Goal: Task Accomplishment & Management: Manage account settings

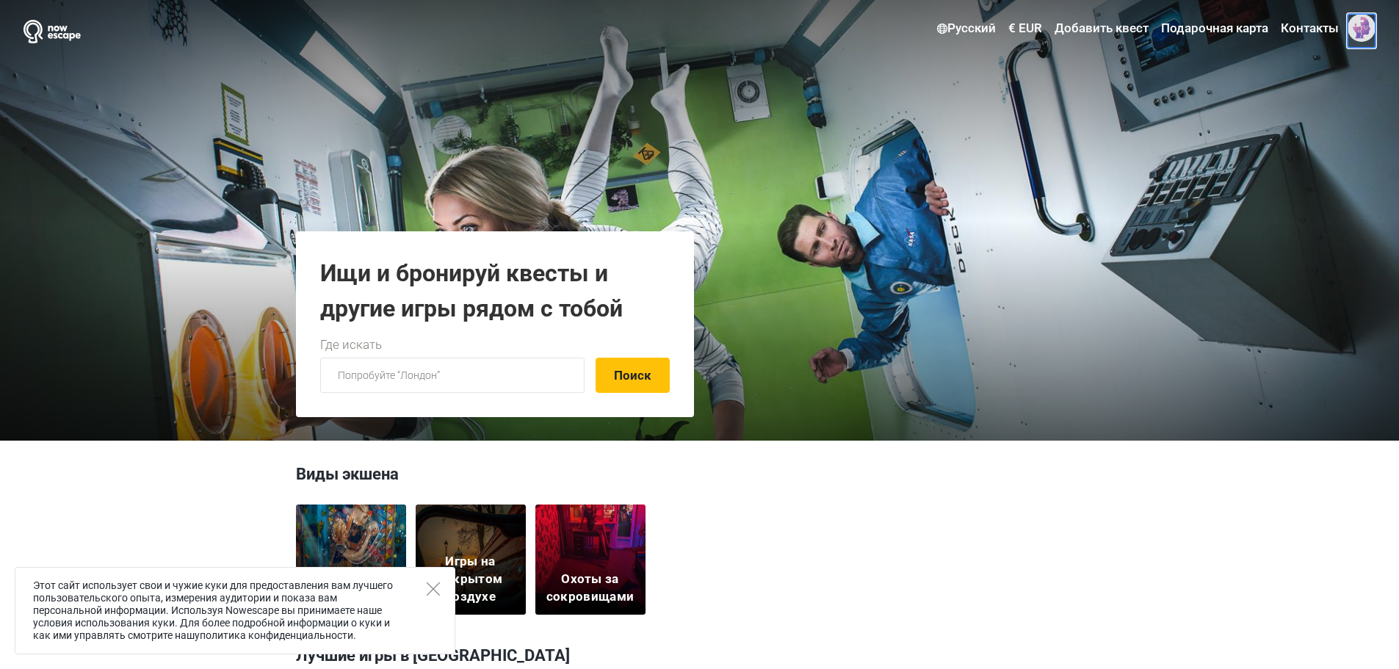
click at [1366, 33] on span at bounding box center [1362, 28] width 28 height 28
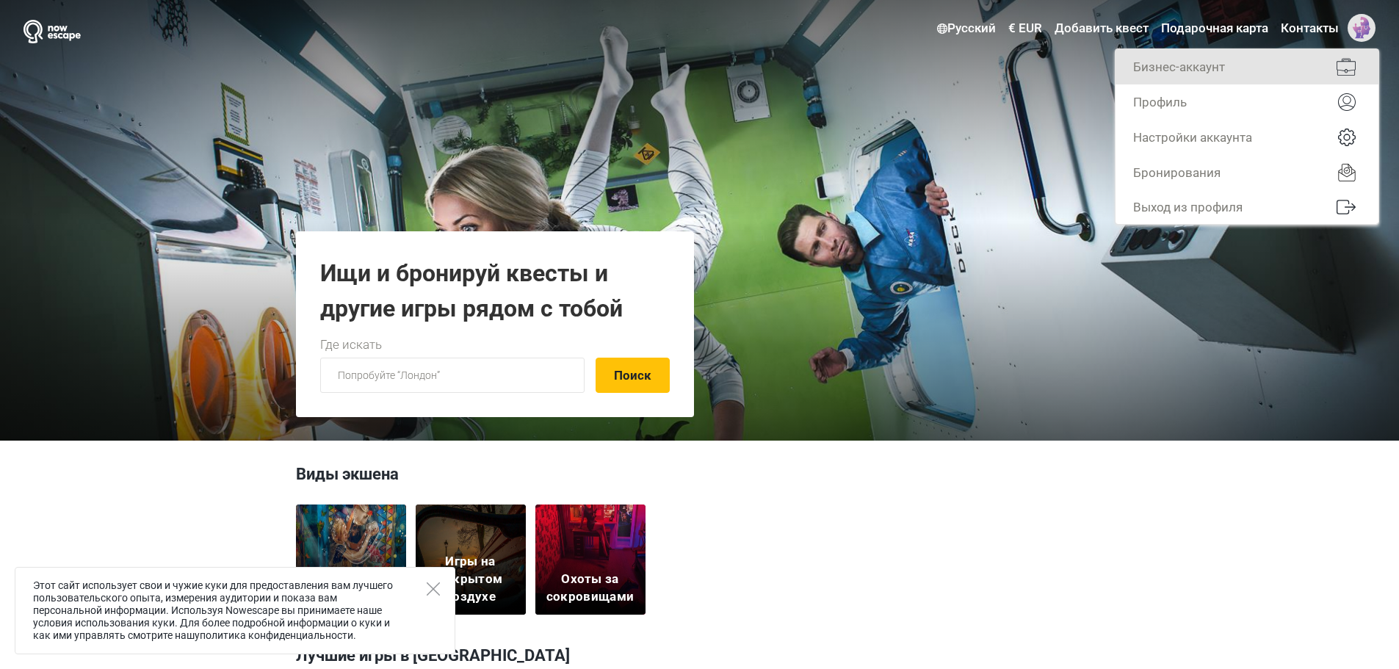
click at [1240, 69] on link "Бизнес-аккаунт" at bounding box center [1246, 66] width 263 height 35
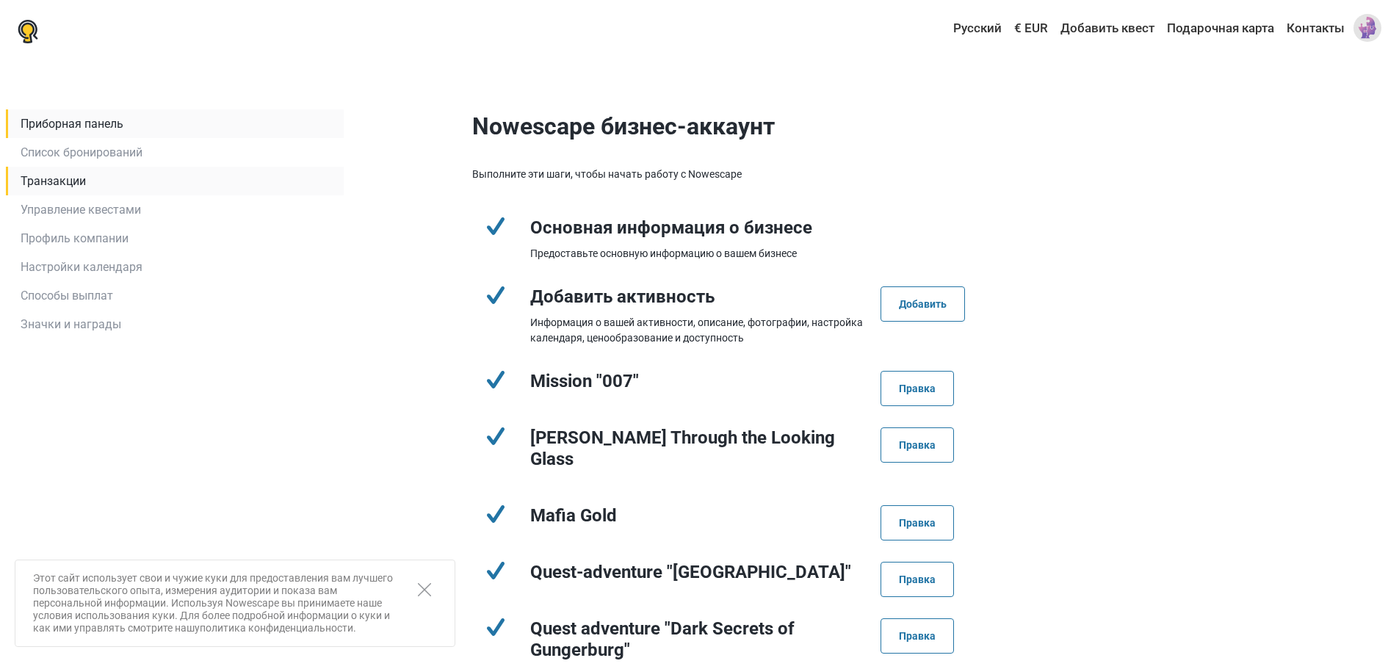
click at [89, 185] on link "Транзакции" at bounding box center [175, 181] width 338 height 29
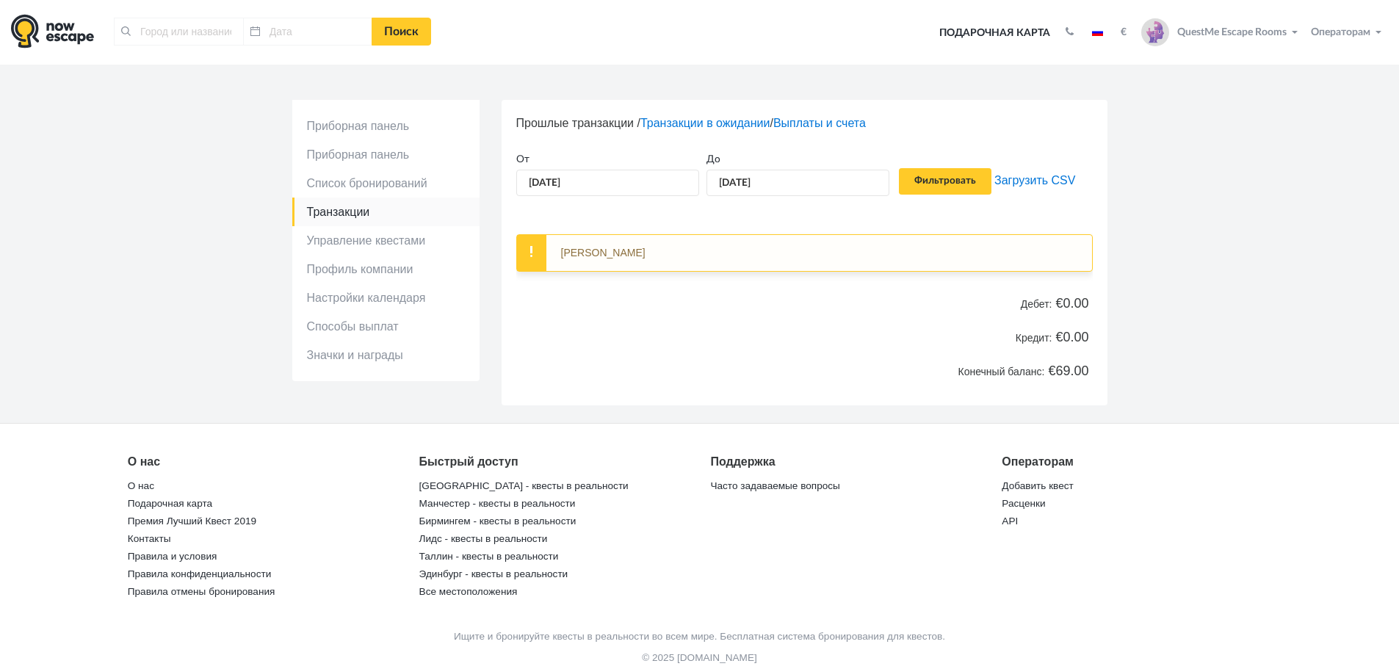
type input "Нарва, [GEOGRAPHIC_DATA]"
type input "[DATE]"
click at [582, 183] on input "01.10.2025" at bounding box center [607, 182] width 183 height 27
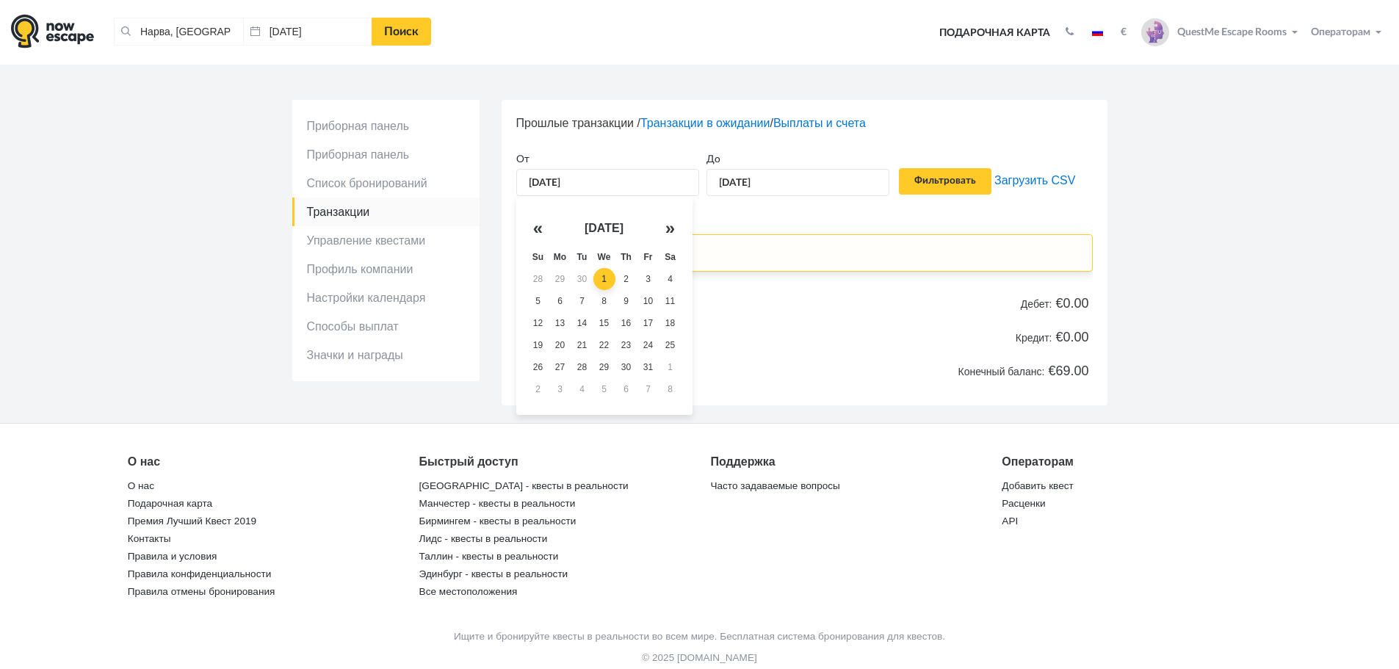
click at [539, 226] on th "«" at bounding box center [538, 228] width 22 height 35
click at [621, 306] on td "11" at bounding box center [626, 301] width 22 height 22
type input "11.09.2025"
click at [941, 179] on input "Фильтровать" at bounding box center [945, 181] width 93 height 26
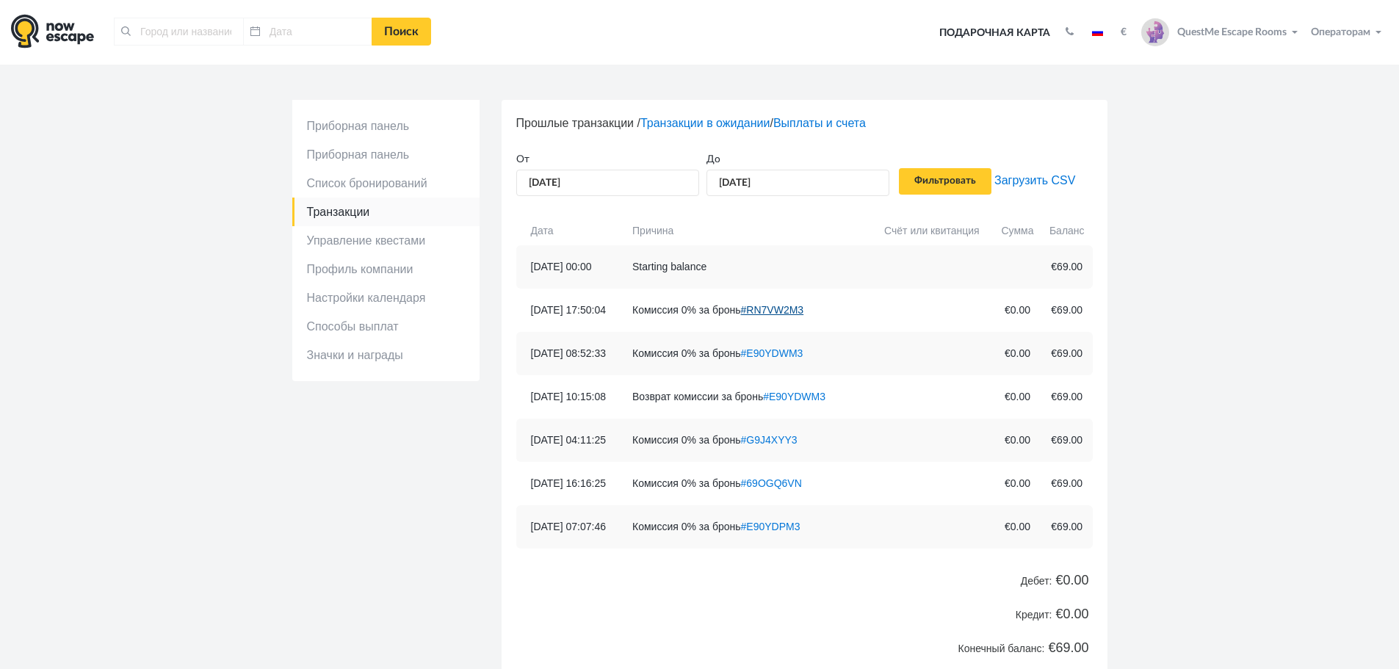
type input "Нарва, [GEOGRAPHIC_DATA]"
type input "[DATE]"
click at [789, 314] on link "#RN7VW2M3" at bounding box center [757, 310] width 63 height 12
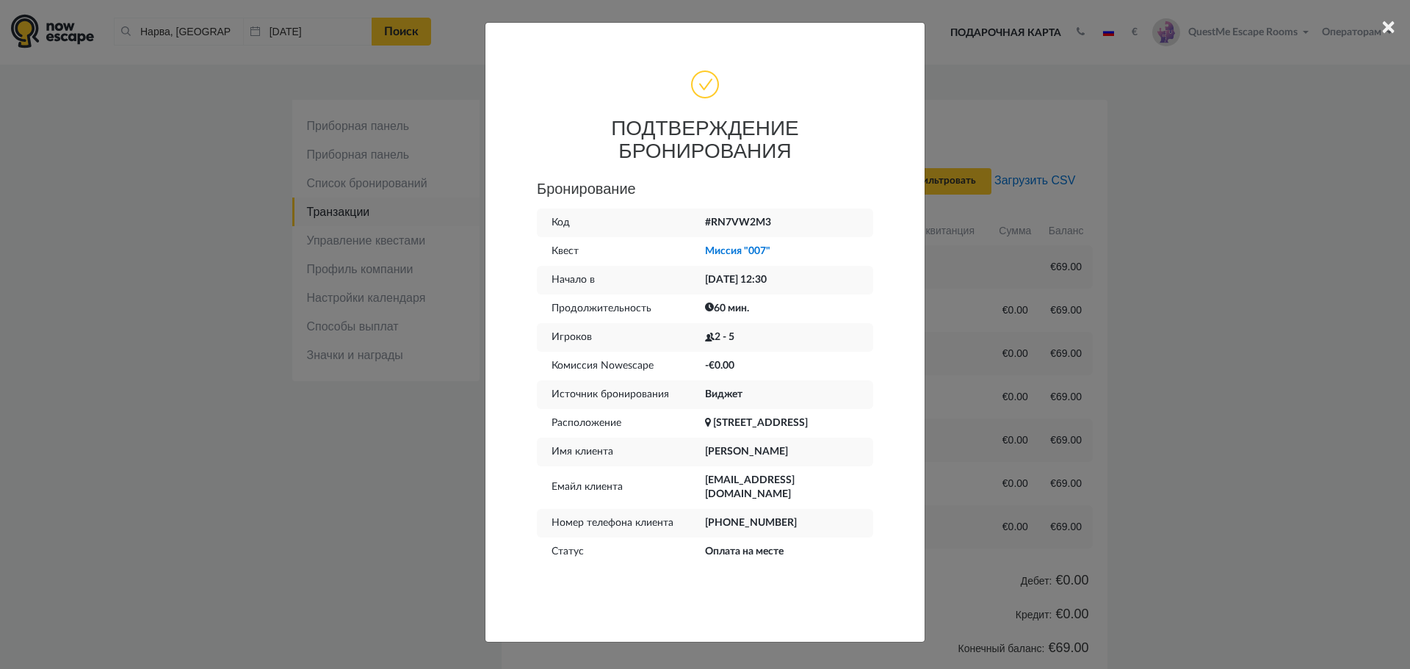
click at [1398, 291] on div "× ПОДТВЕРЖДЕНИЕ БРОНИРОВАНИЯ Бронирование Код #RN7VW2M3 Квест Миссия "007" Нача…" at bounding box center [705, 334] width 1410 height 669
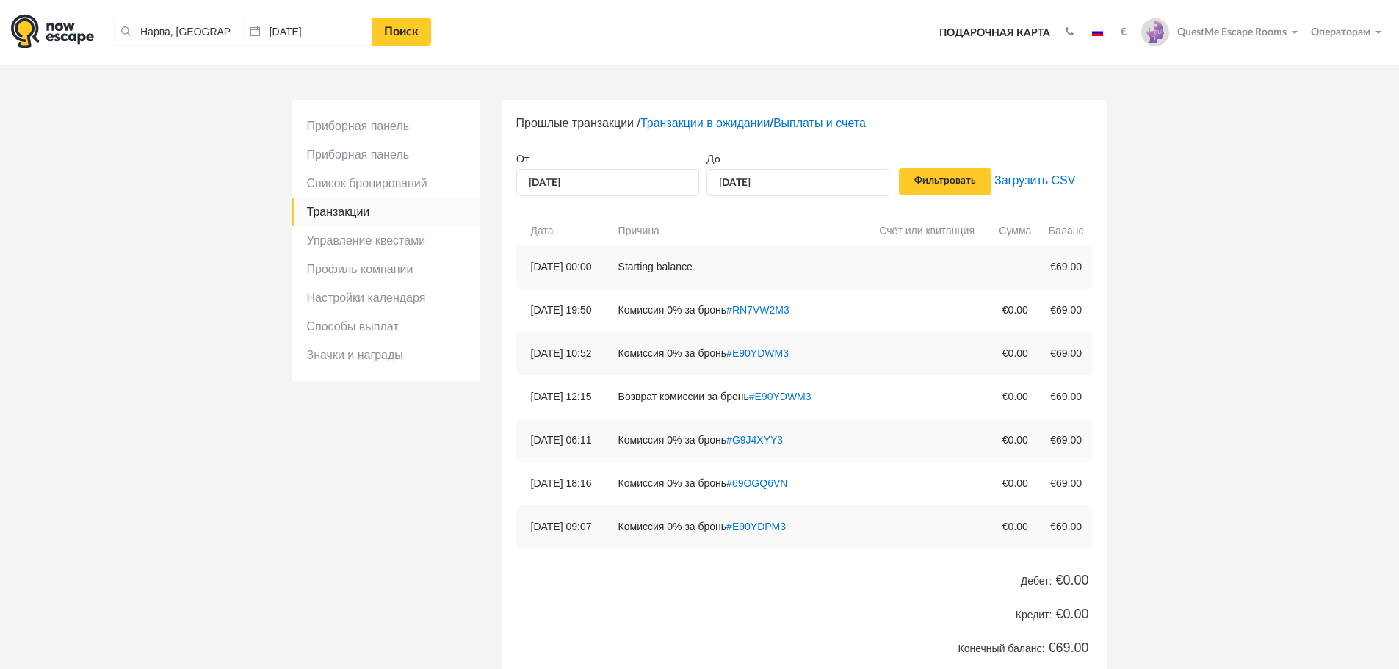
click at [660, 167] on div "От 11.09.2025" at bounding box center [607, 173] width 183 height 46
click at [657, 179] on input "11.09.2025" at bounding box center [607, 182] width 183 height 27
click at [545, 324] on td "14" at bounding box center [538, 323] width 22 height 22
type input "14.09.2025"
click at [935, 182] on input "Фильтровать" at bounding box center [945, 181] width 93 height 26
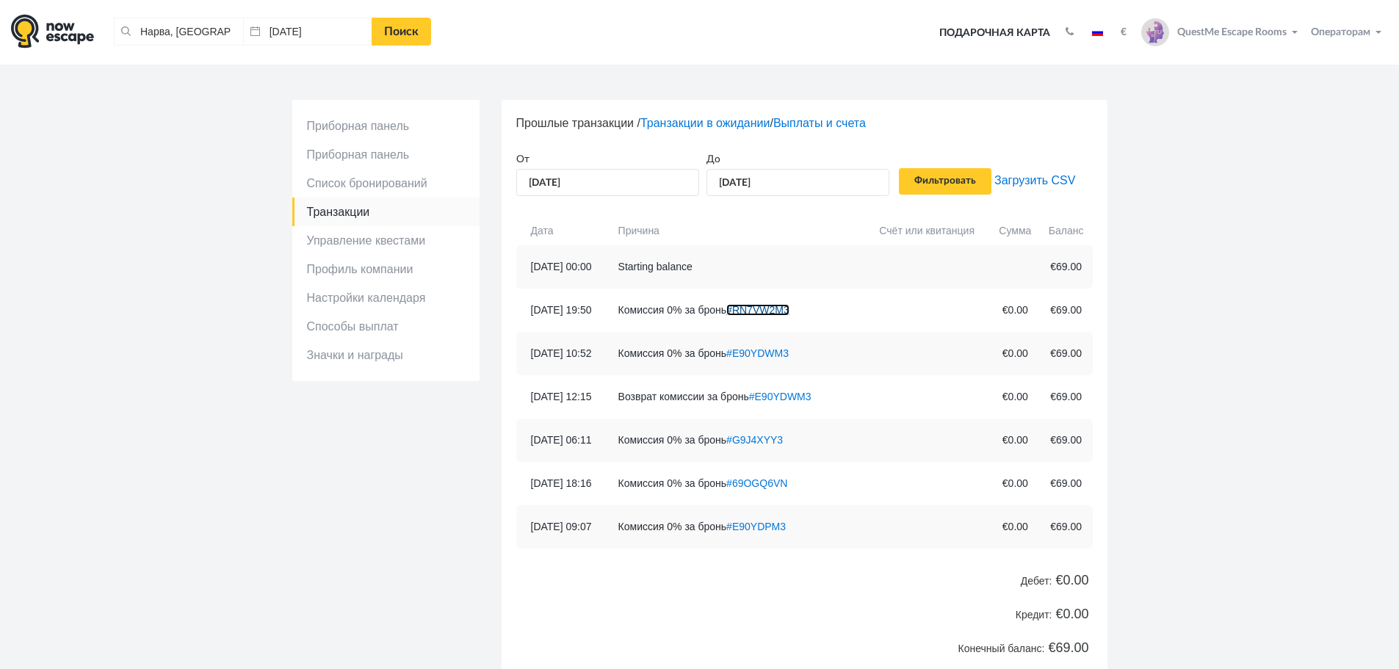
click at [773, 308] on link "#RN7VW2M3" at bounding box center [757, 310] width 63 height 12
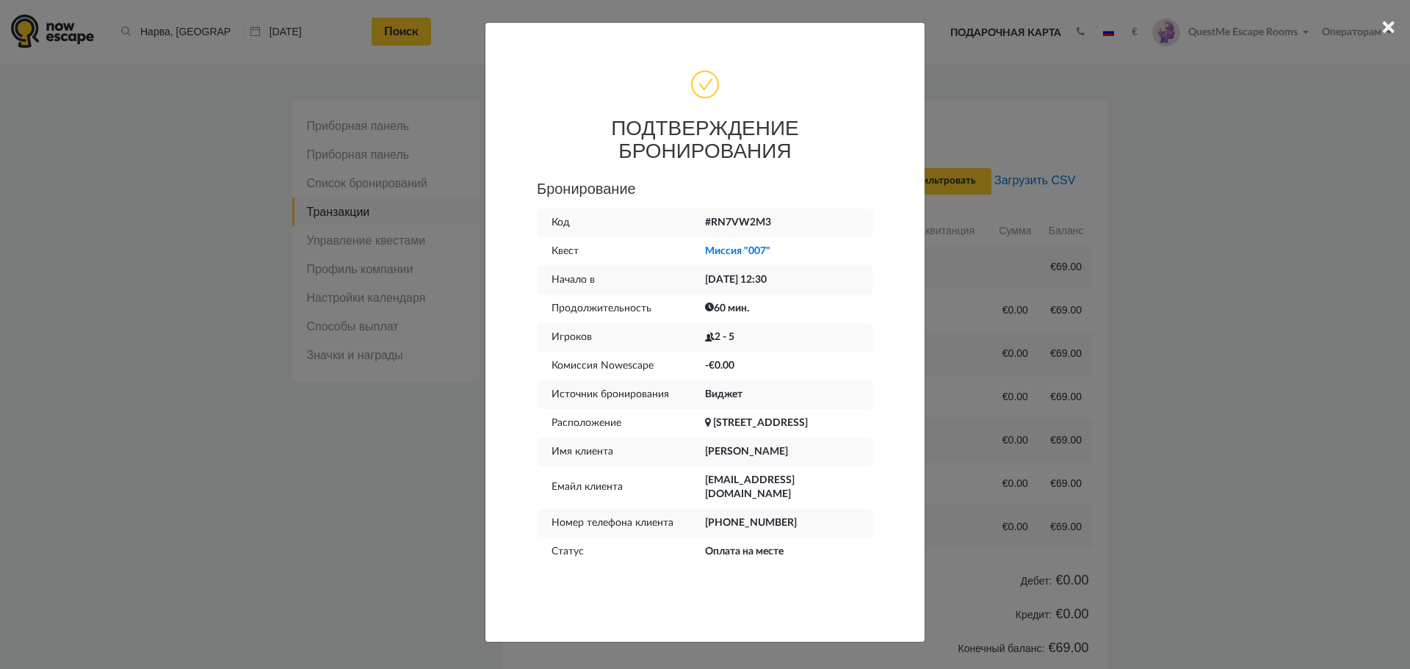
click at [1215, 318] on div "× ПОДТВЕРЖДЕНИЕ БРОНИРОВАНИЯ Бронирование Код #RN7VW2M3 Квест Миссия "007" Нача…" at bounding box center [705, 334] width 1410 height 669
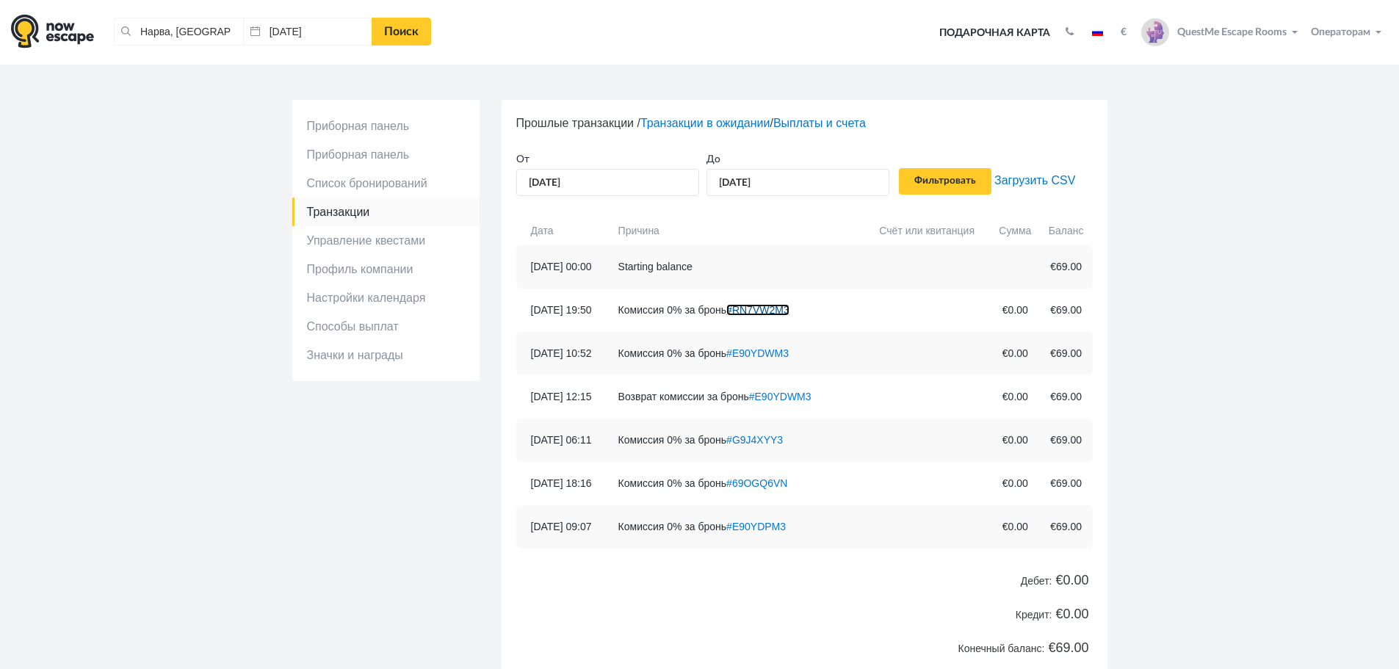
click at [789, 310] on link "#RN7VW2M3" at bounding box center [757, 310] width 63 height 12
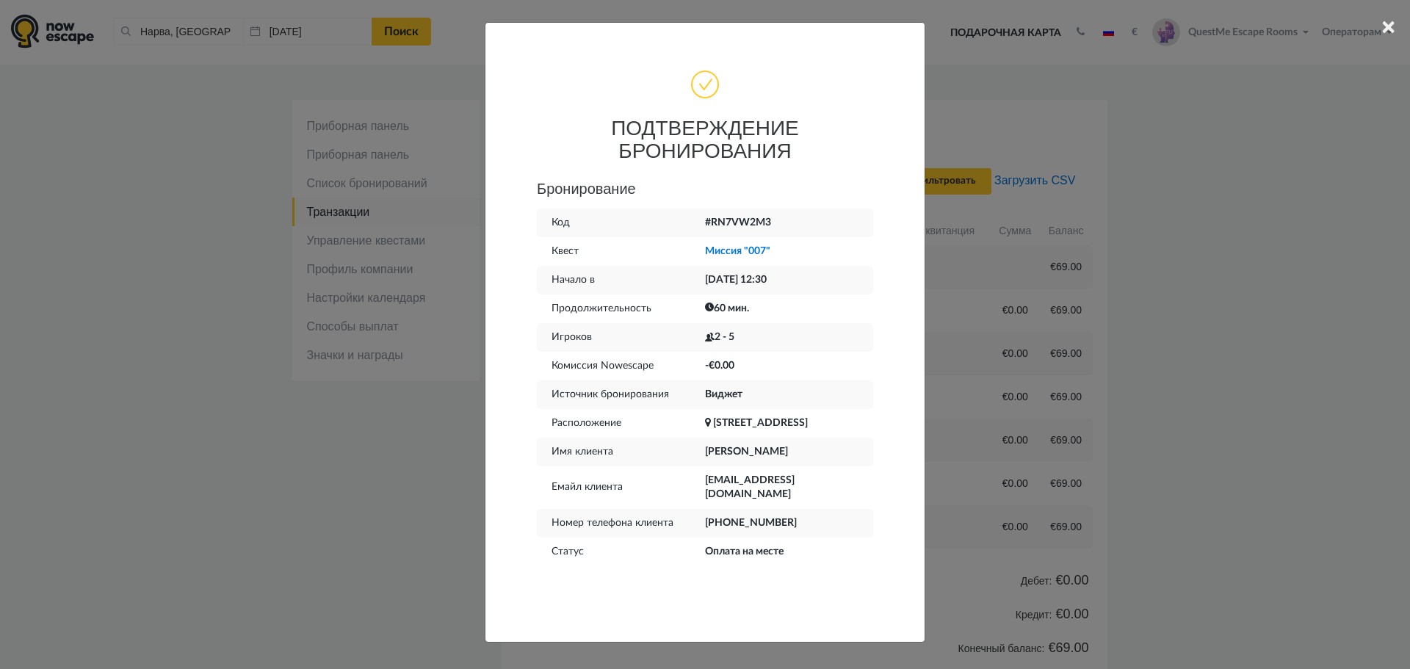
click at [1248, 265] on div "× ПОДТВЕРЖДЕНИЕ БРОНИРОВАНИЯ Бронирование Код #RN7VW2M3 Квест Миссия "007" Нача…" at bounding box center [705, 334] width 1410 height 669
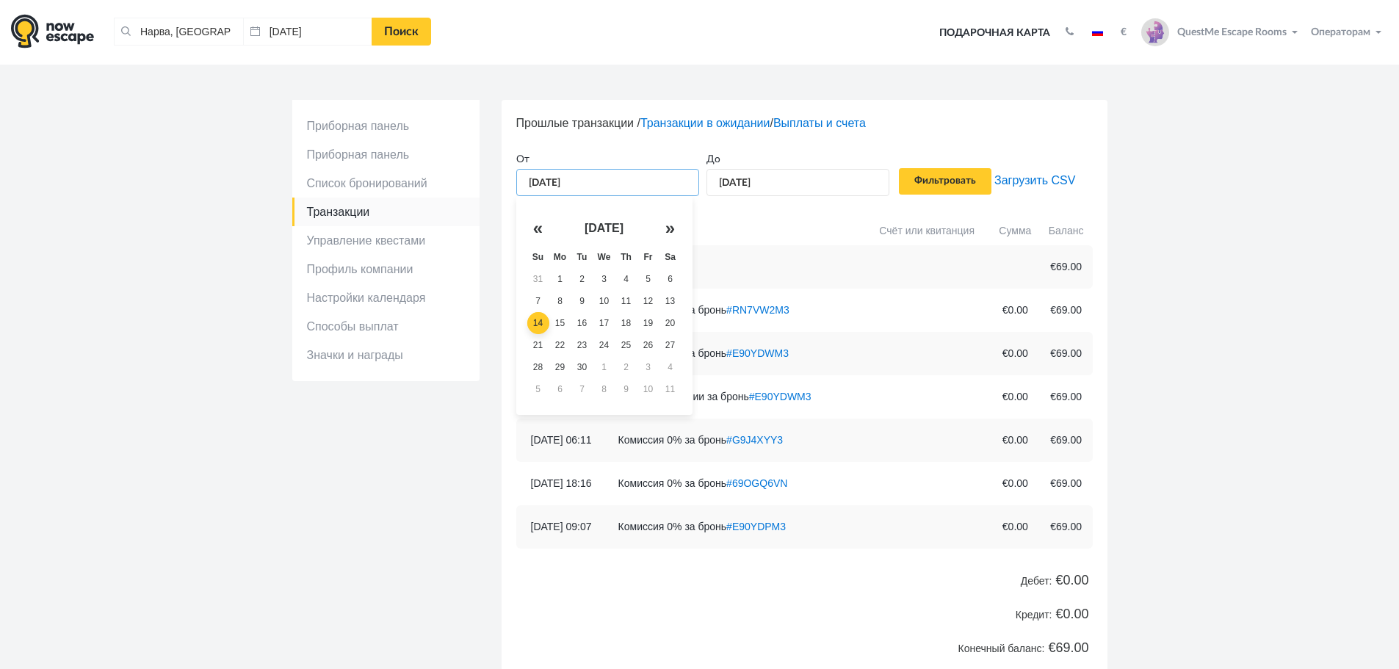
click at [540, 183] on input "14.09.2025" at bounding box center [607, 182] width 183 height 27
click at [628, 301] on td "11" at bounding box center [626, 301] width 22 height 22
type input "11.09.2025"
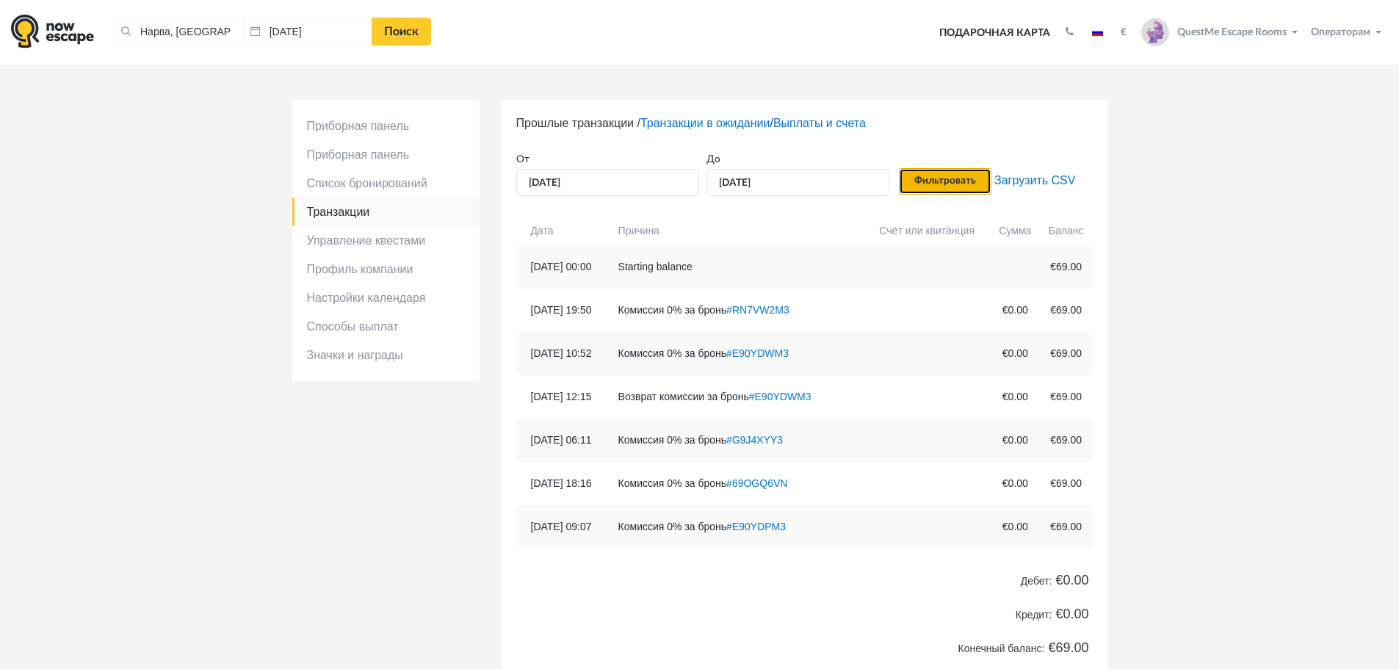
click at [933, 185] on input "Фильтровать" at bounding box center [945, 181] width 93 height 26
click at [628, 187] on input "11.09.2025" at bounding box center [607, 182] width 183 height 27
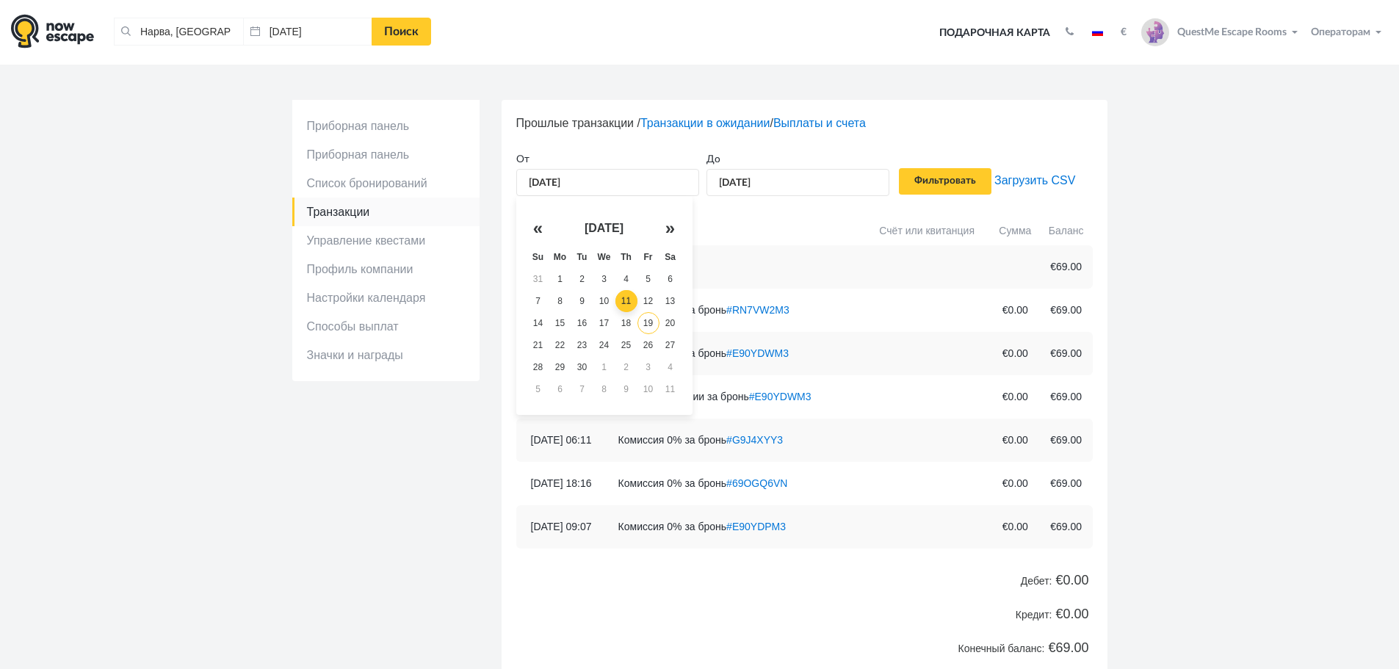
click at [645, 323] on td "19" at bounding box center [648, 323] width 22 height 22
type input "[DATE]"
click at [938, 181] on input "Фильтровать" at bounding box center [945, 181] width 93 height 26
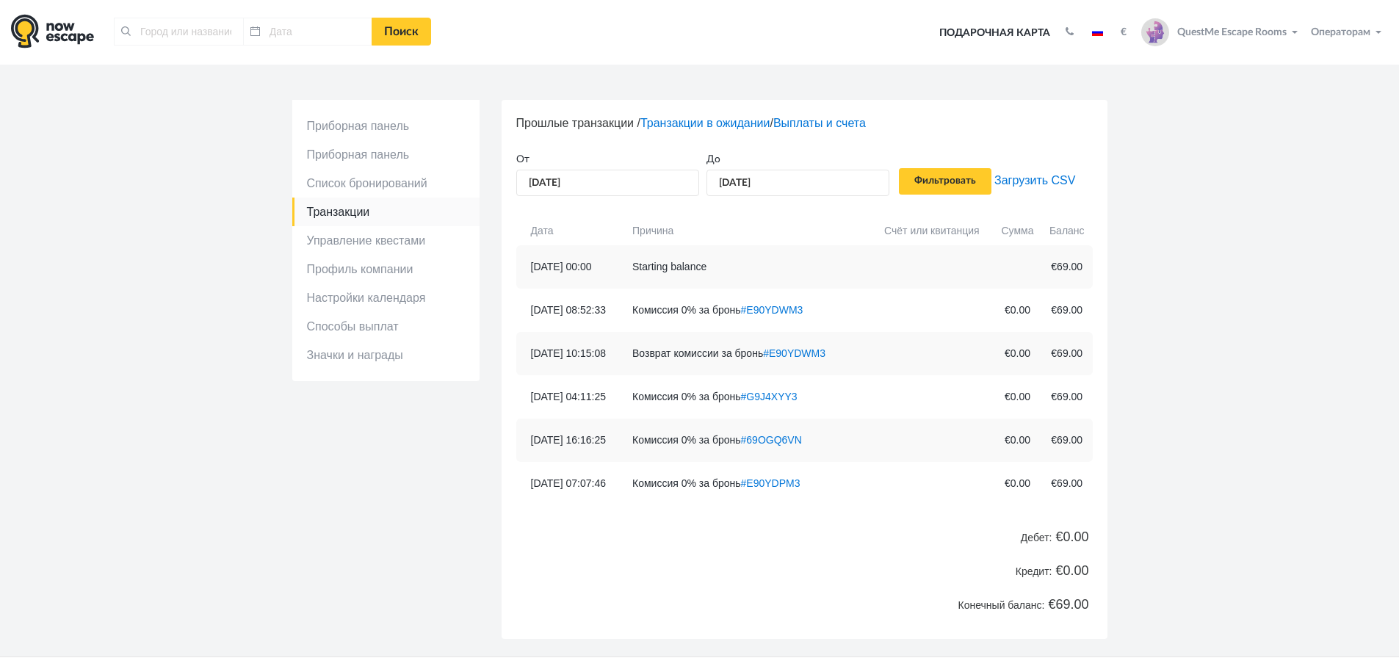
type input "Нарва, [GEOGRAPHIC_DATA]"
type input "[DATE]"
click at [782, 308] on link "#E90YDWM3" at bounding box center [757, 310] width 62 height 12
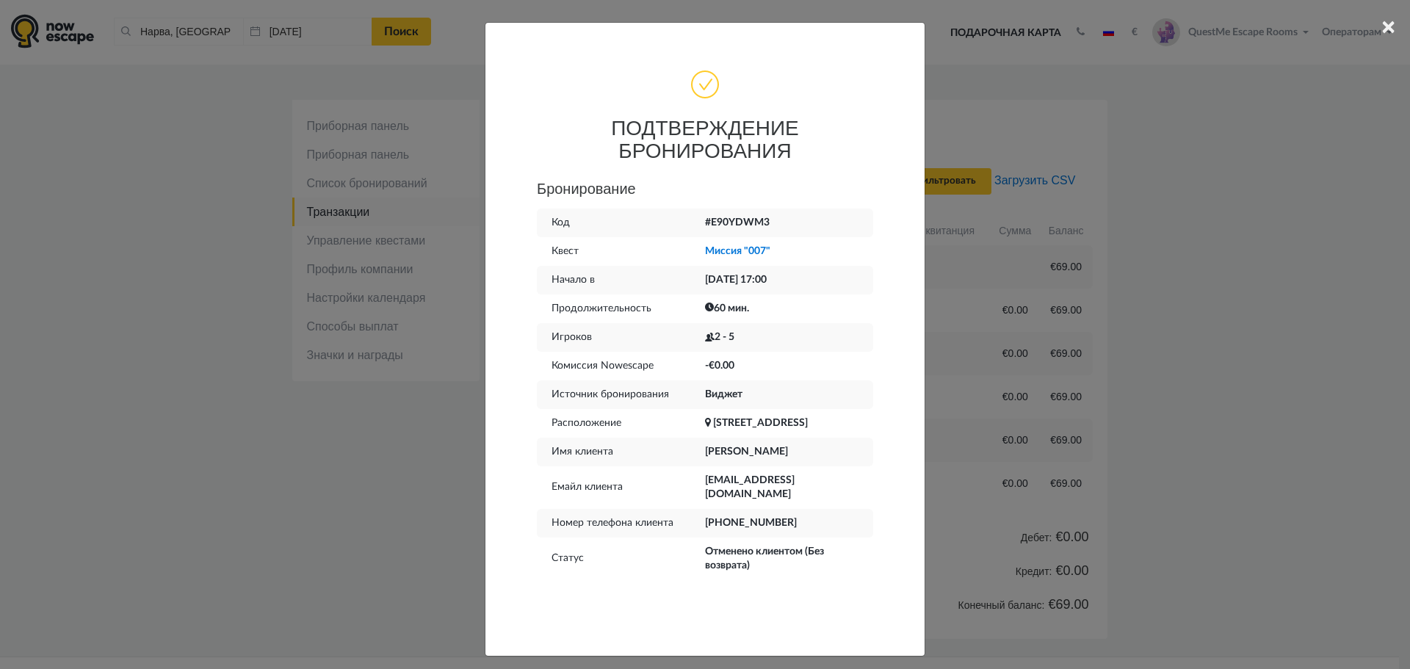
click at [1323, 360] on div "× ПОДТВЕРЖДЕНИЕ БРОНИРОВАНИЯ Бронирование Код #E90YDWM3 Квест Миссия "007" Нача…" at bounding box center [705, 334] width 1410 height 669
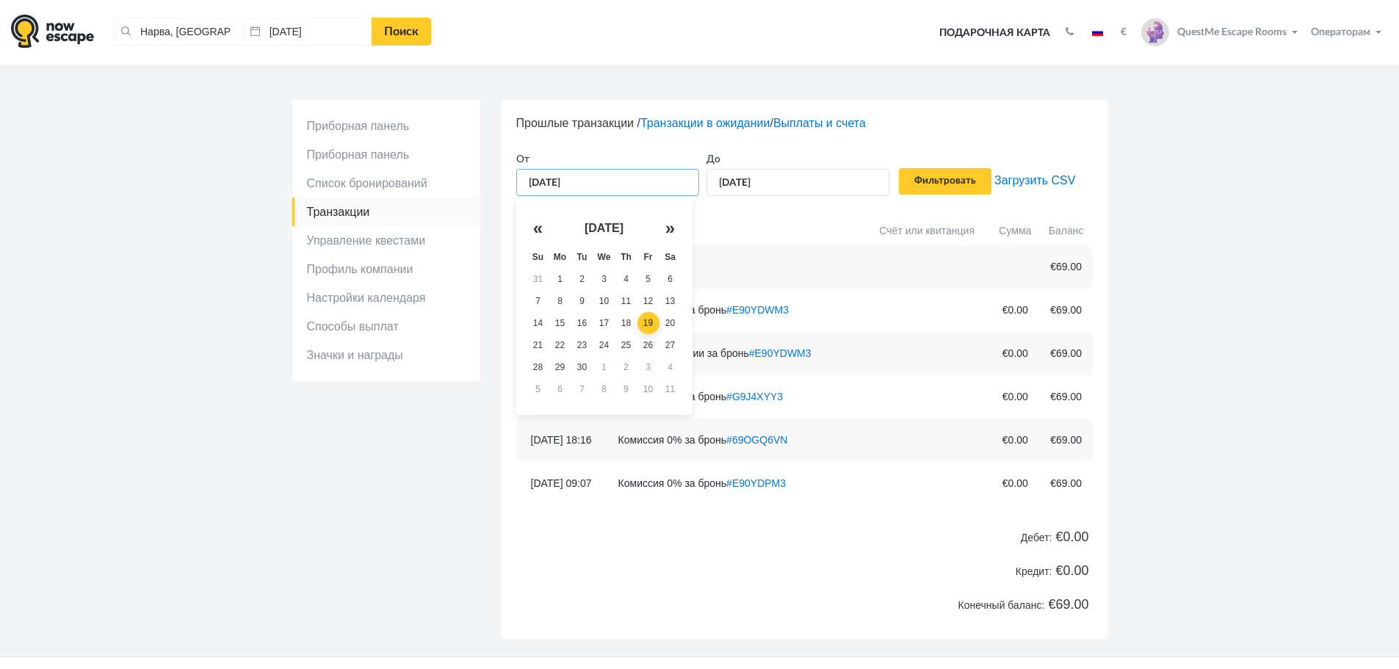
click at [623, 185] on input "[DATE]" at bounding box center [607, 182] width 183 height 27
click at [643, 347] on td "26" at bounding box center [648, 345] width 22 height 22
type input "[DATE]"
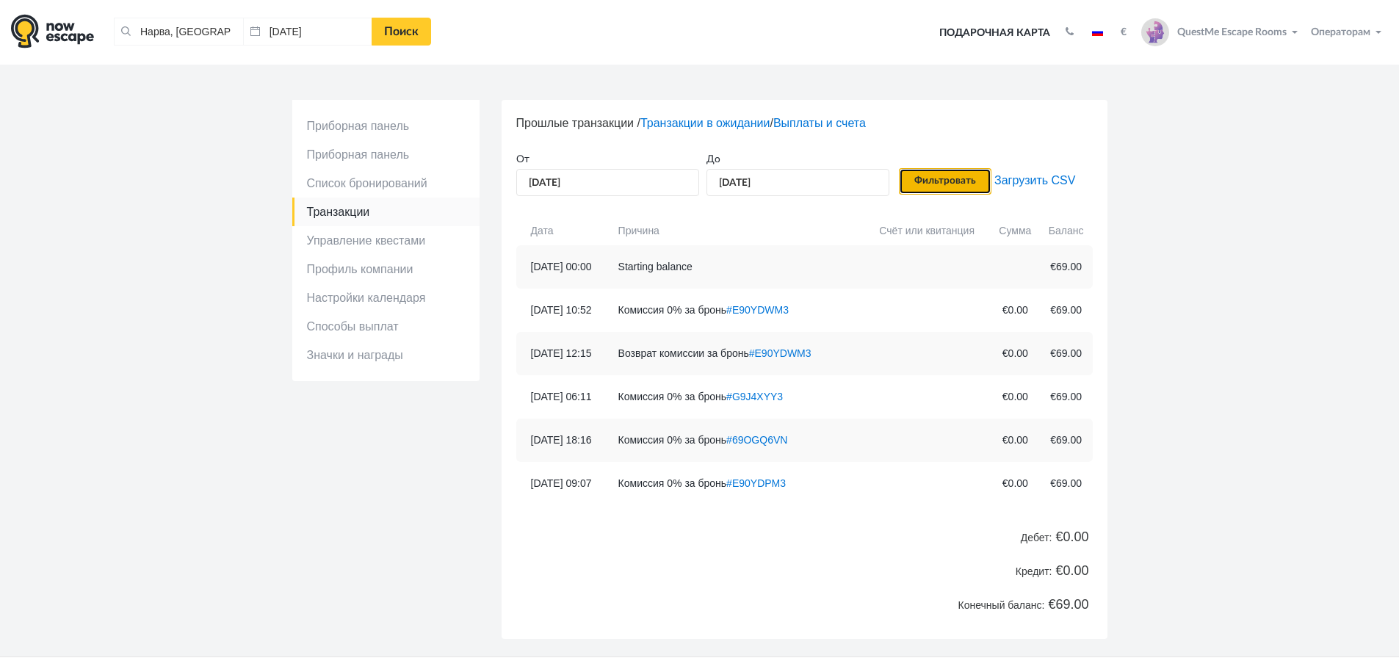
click at [930, 181] on input "Фильтровать" at bounding box center [945, 181] width 93 height 26
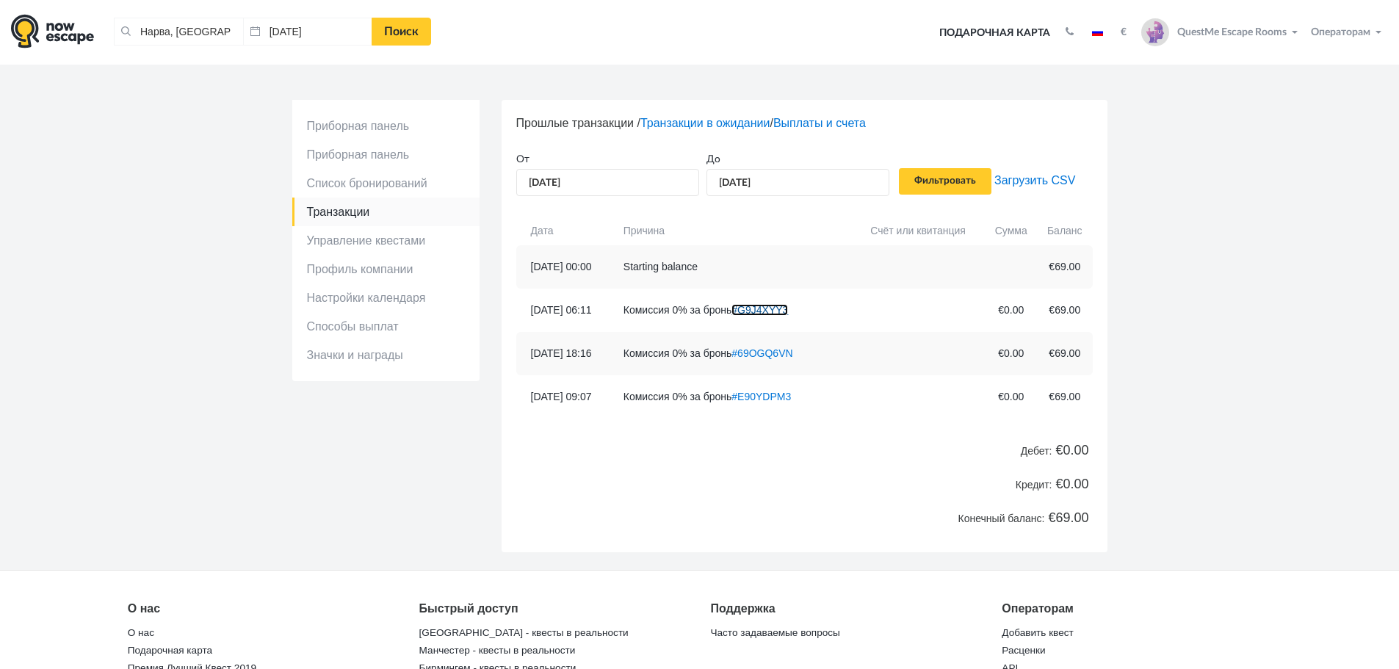
click at [788, 308] on link "#G9J4XYY3" at bounding box center [759, 310] width 57 height 12
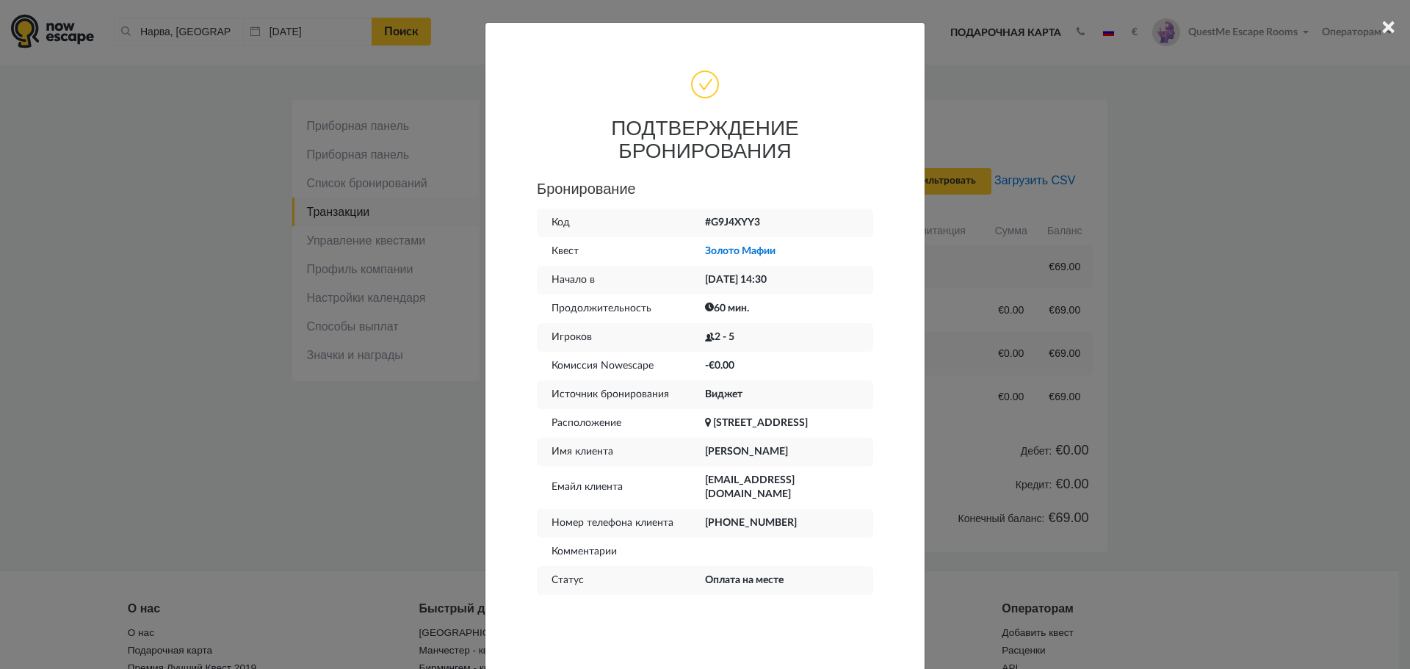
click at [1121, 328] on div "× ПОДТВЕРЖДЕНИЕ БРОНИРОВАНИЯ Бронирование Код #G9J4XYY3 Квест Золото Мафии Нача…" at bounding box center [705, 334] width 1410 height 669
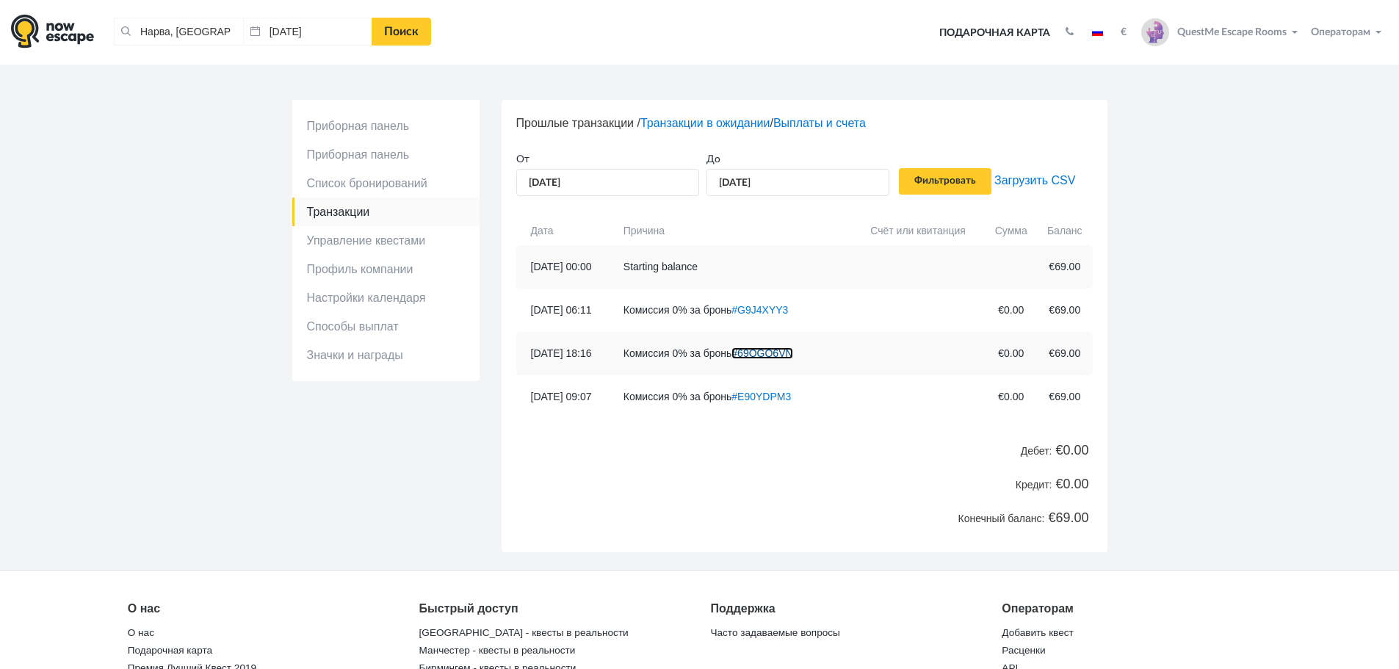
click at [786, 352] on link "#69OGQ6VN" at bounding box center [761, 353] width 61 height 12
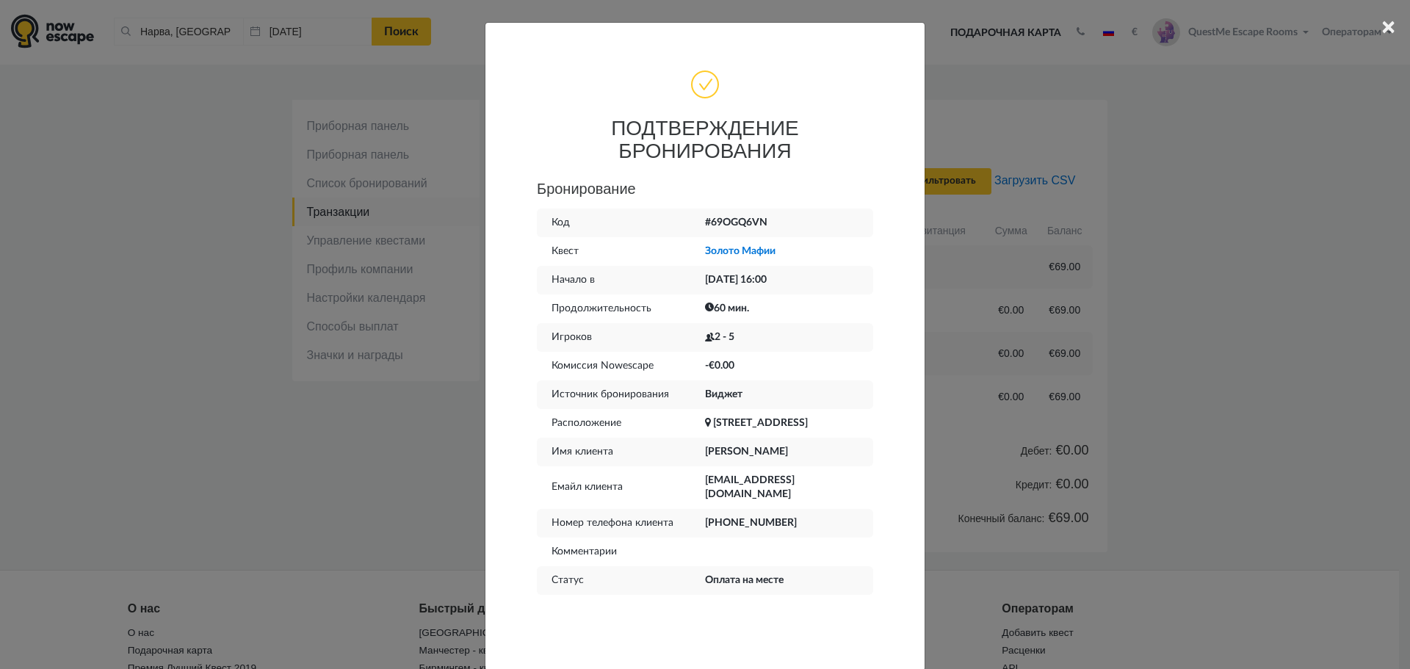
click at [1348, 351] on div "× ПОДТВЕРЖДЕНИЕ БРОНИРОВАНИЯ Бронирование Код #69OGQ6VN Квест Золото Мафии Нача…" at bounding box center [705, 334] width 1410 height 669
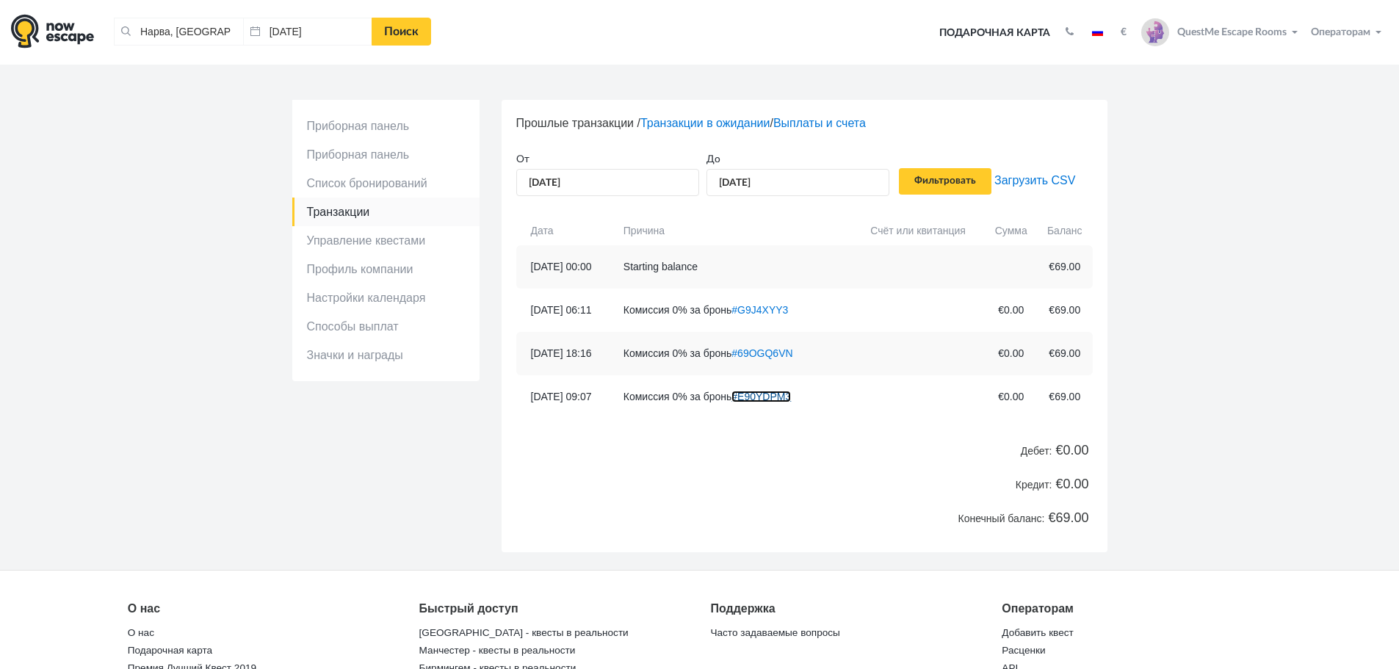
click at [782, 392] on link "#E90YDPM3" at bounding box center [760, 397] width 59 height 12
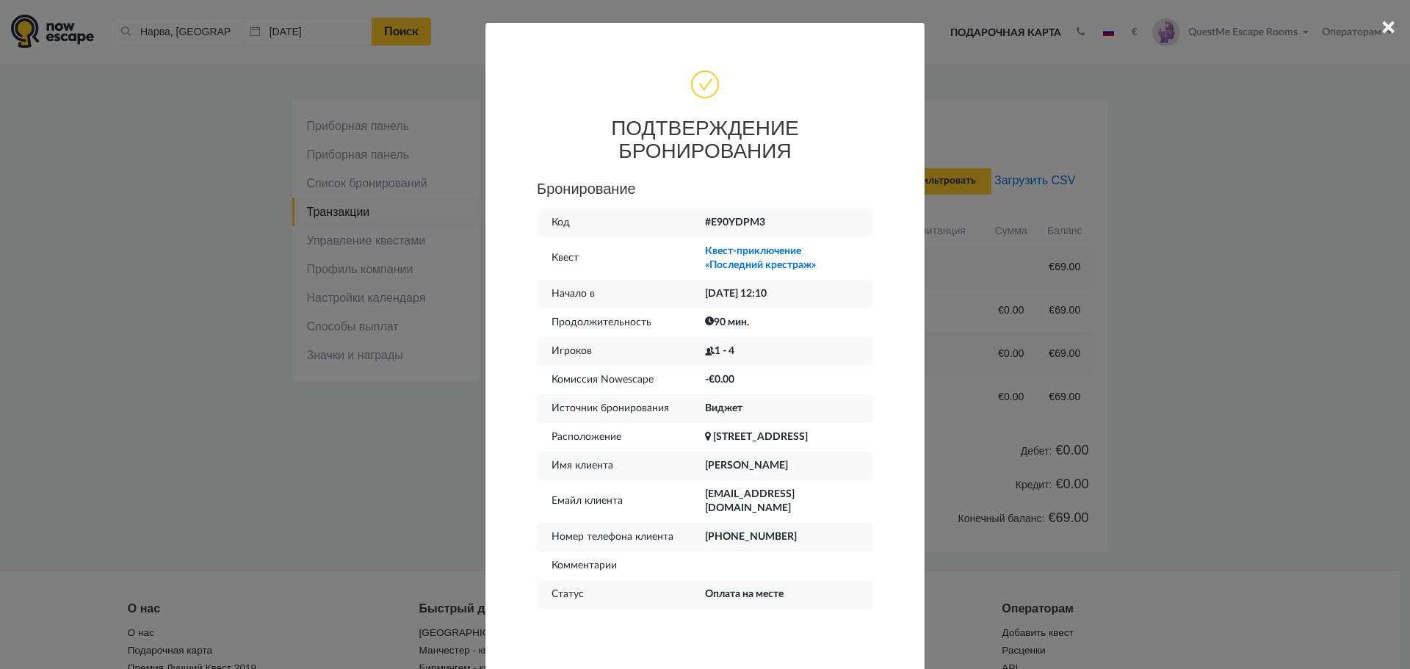
click at [434, 491] on div "× ПОДТВЕРЖДЕНИЕ БРОНИРОВАНИЯ Бронирование Код #E90YDPM3 Квест Квест-приключение…" at bounding box center [705, 334] width 1410 height 669
